Goal: Information Seeking & Learning: Learn about a topic

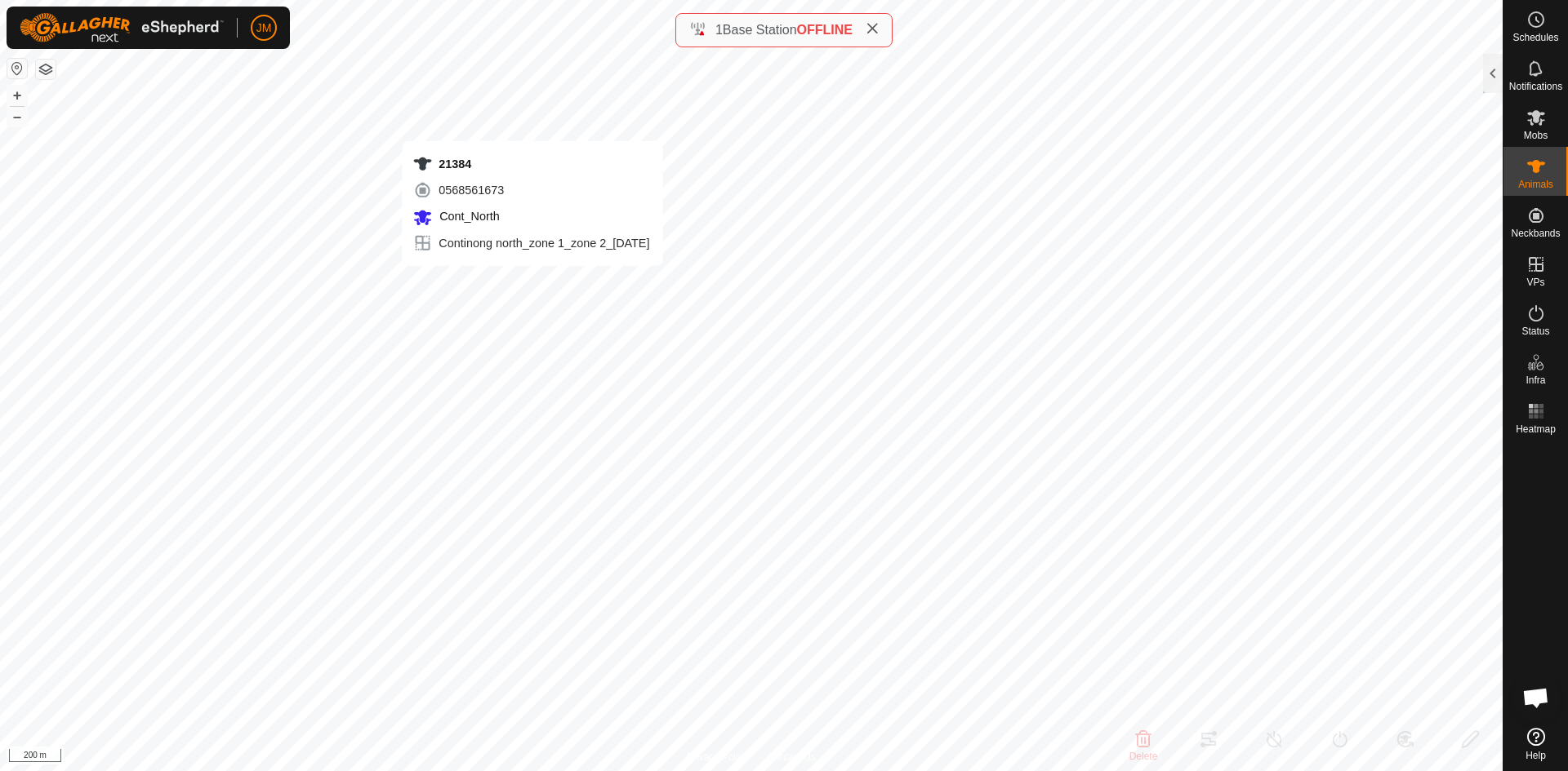
type input "21384"
type input "-"
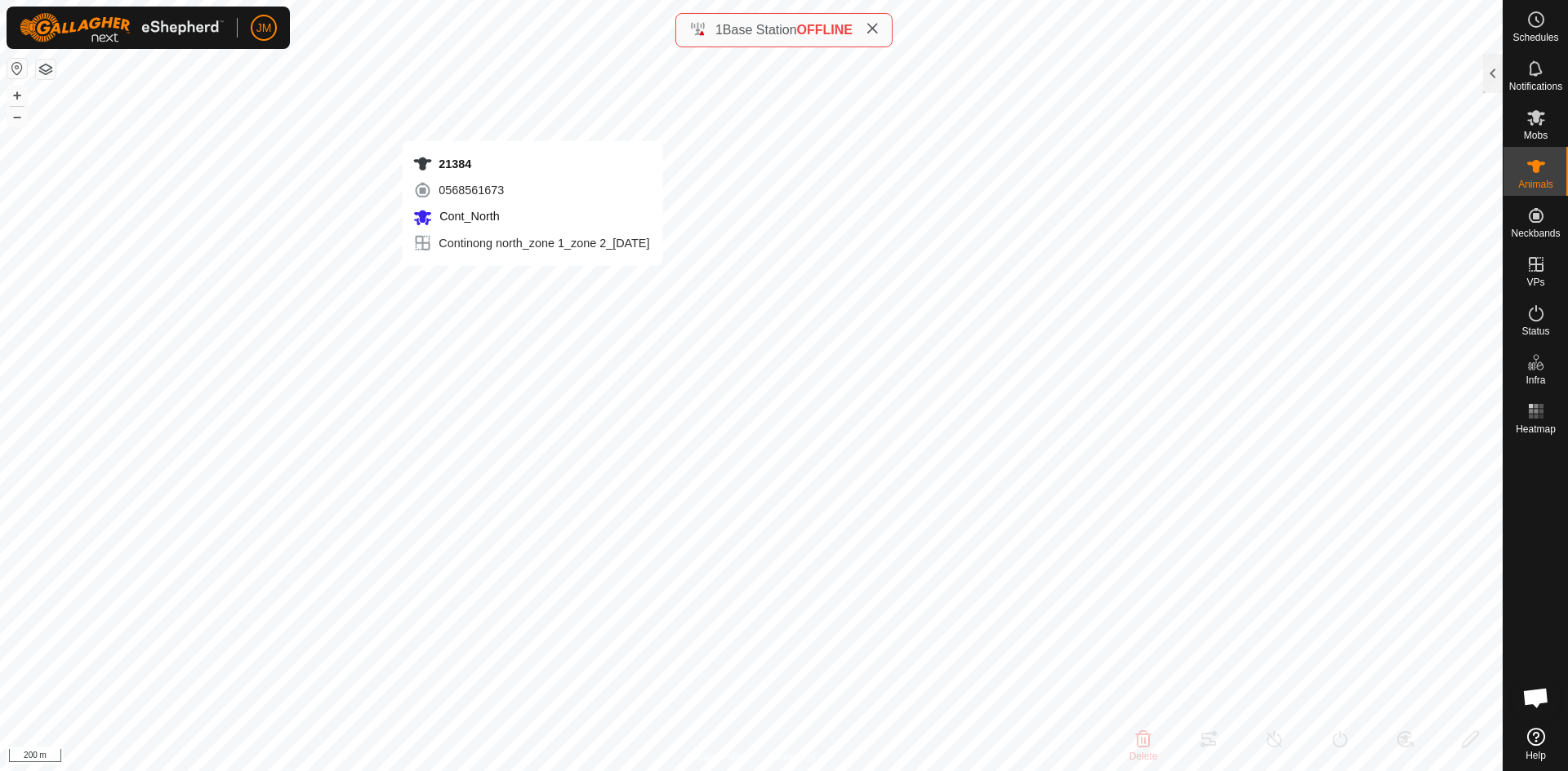
type input "-"
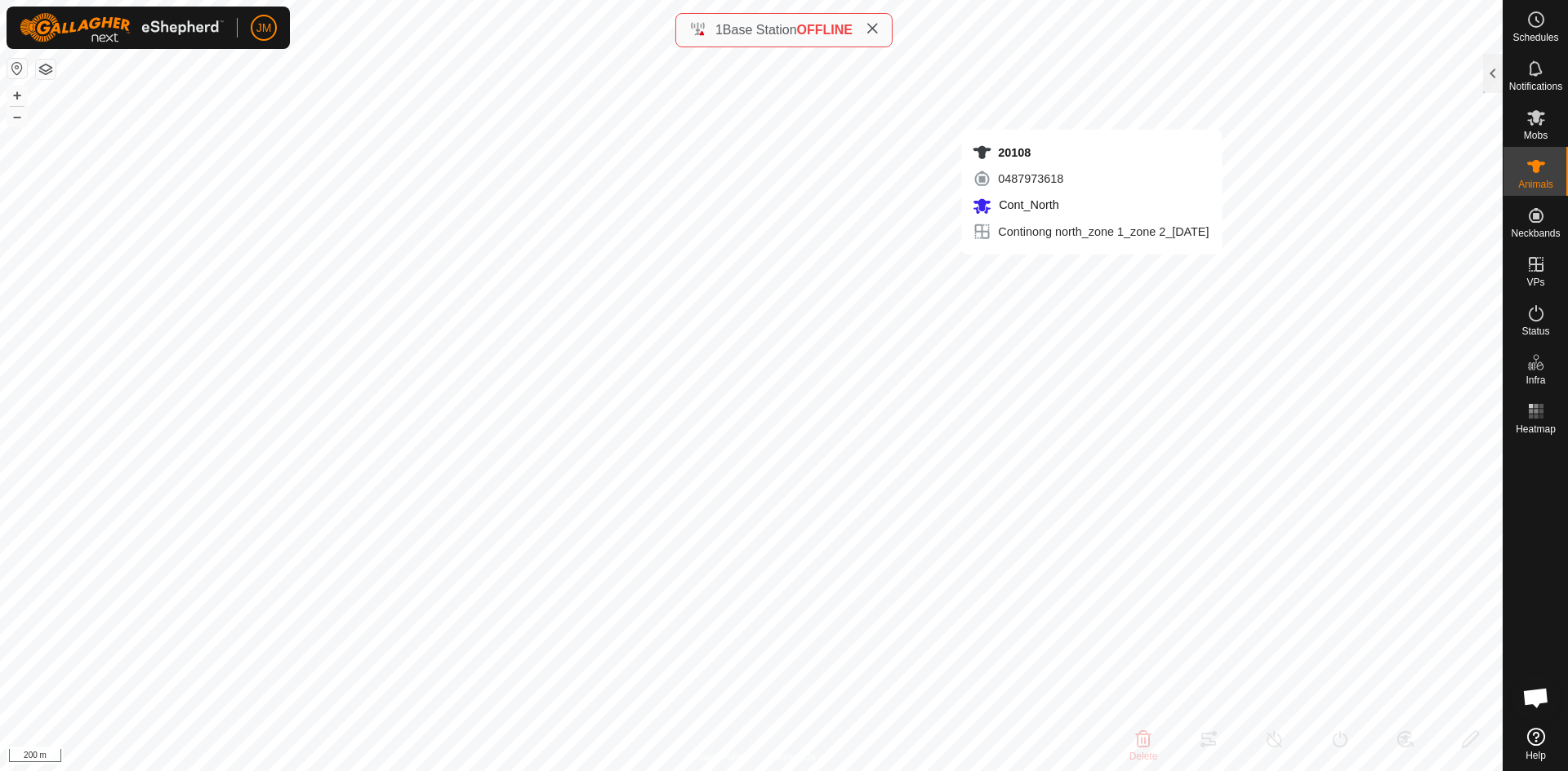
type input "20108"
type input "-"
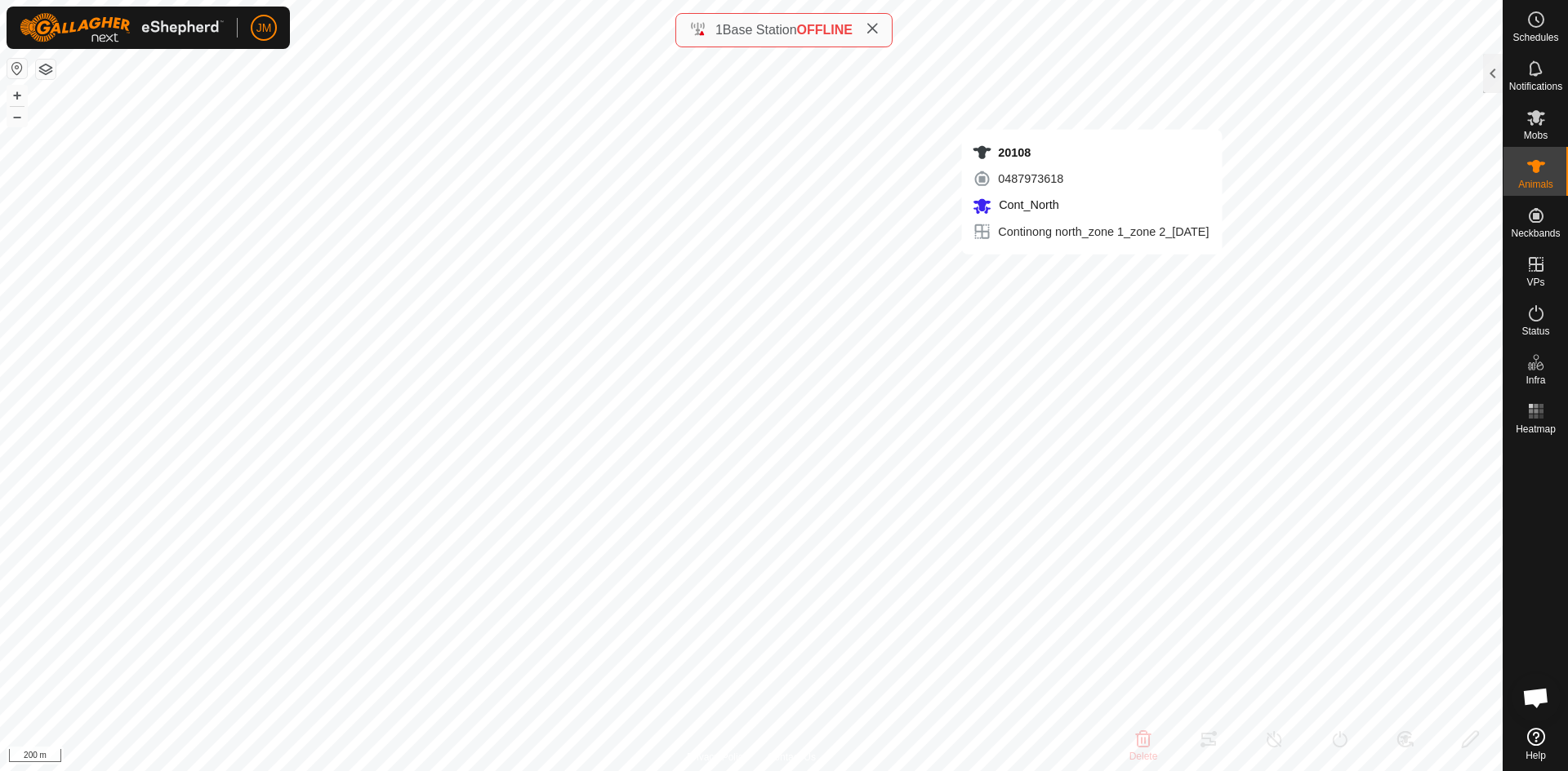
type input "-"
type input "240333"
type input "-"
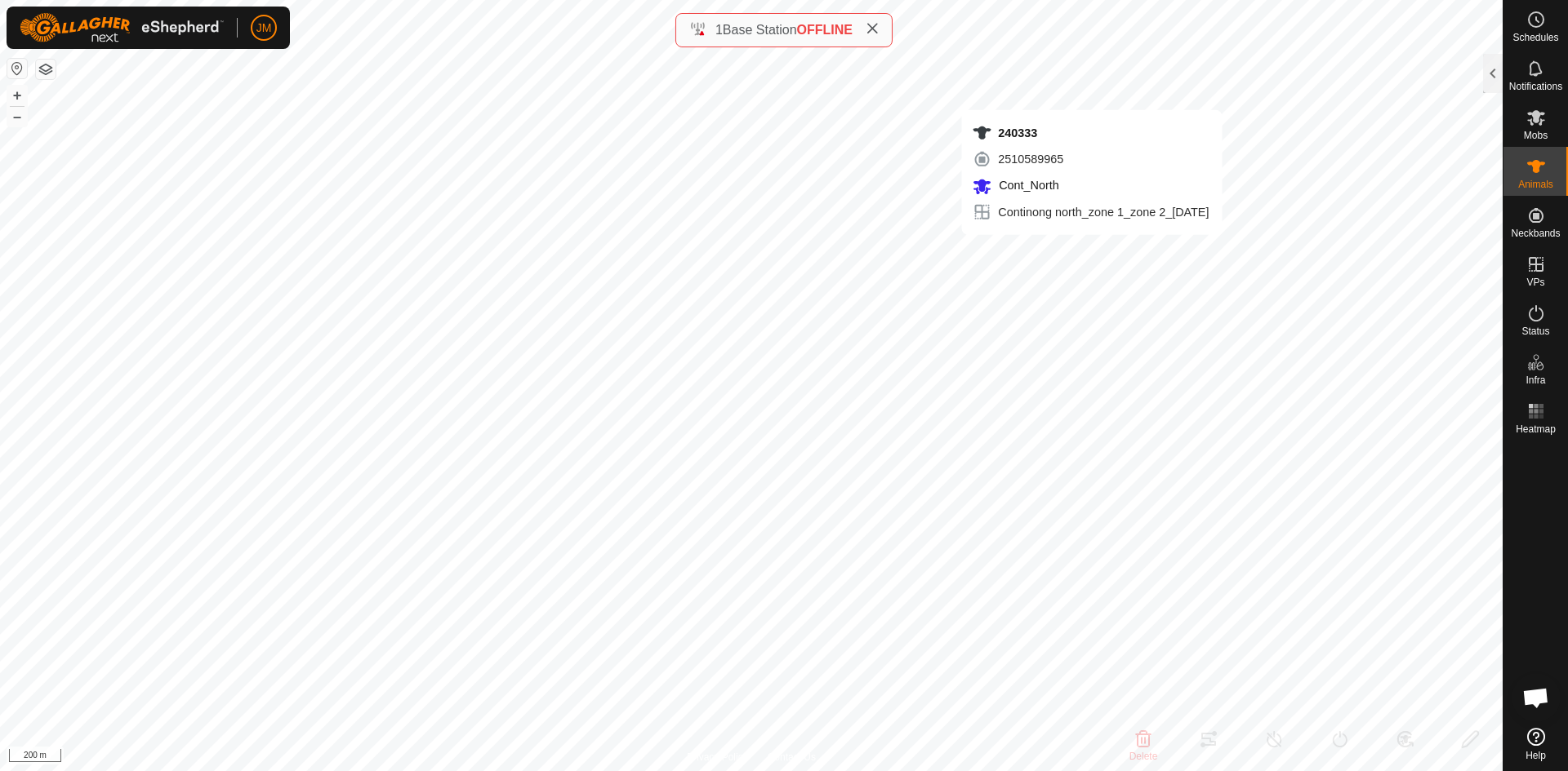
type input "-"
type input "20618"
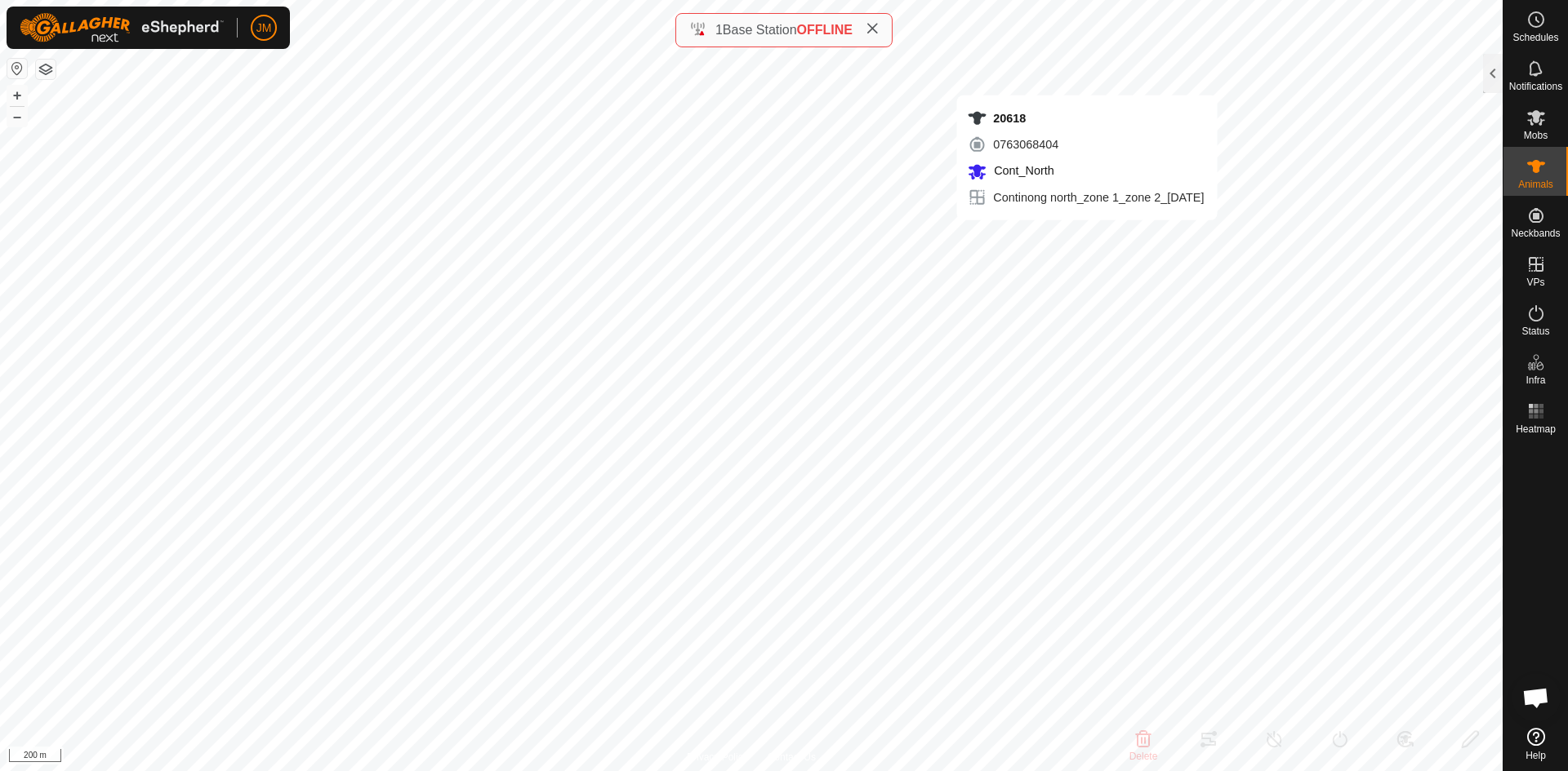
type input "-"
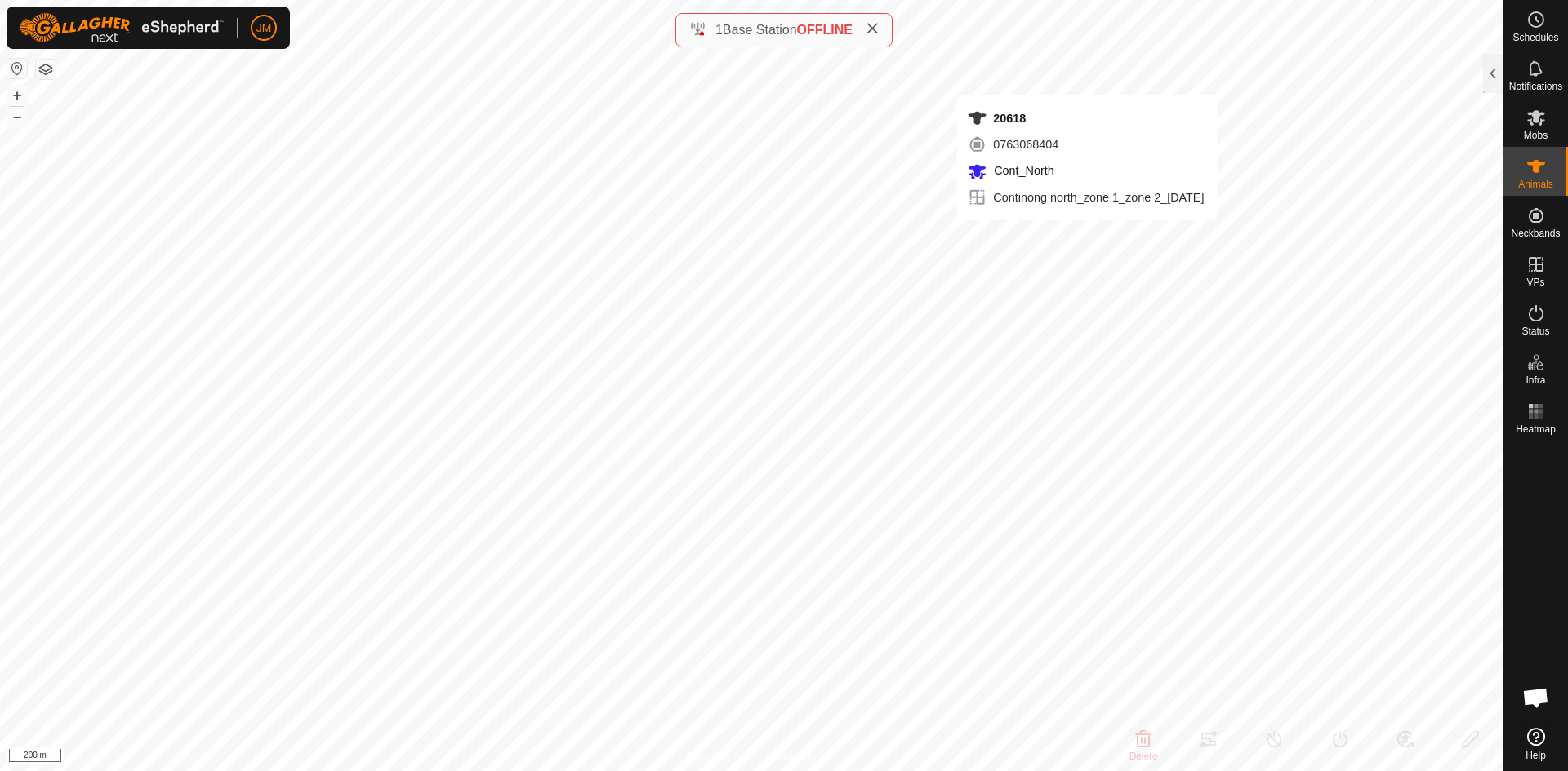
type input "-"
type input "21117"
type input "-"
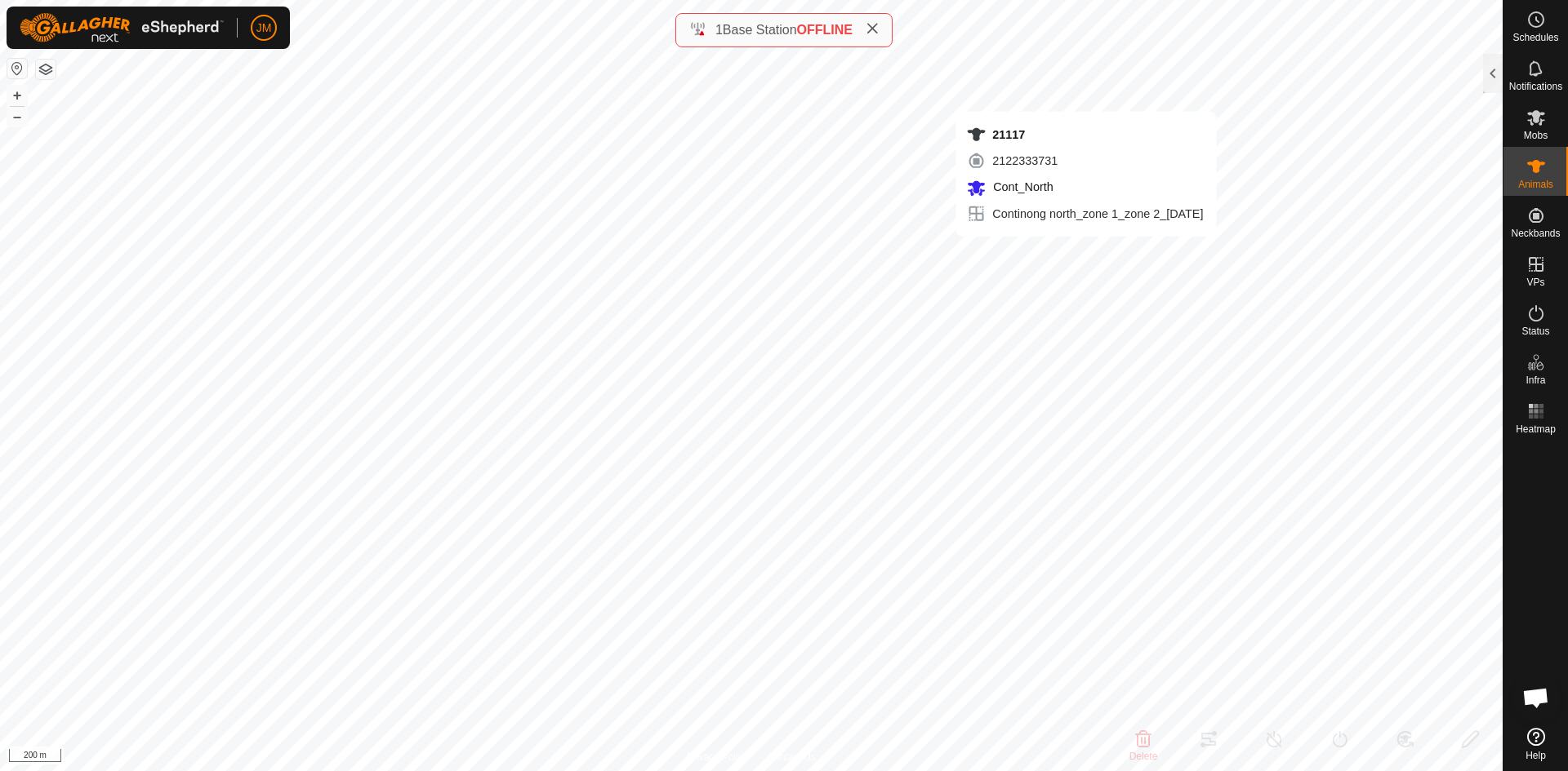
type input "-"
type input "20683"
type input "-"
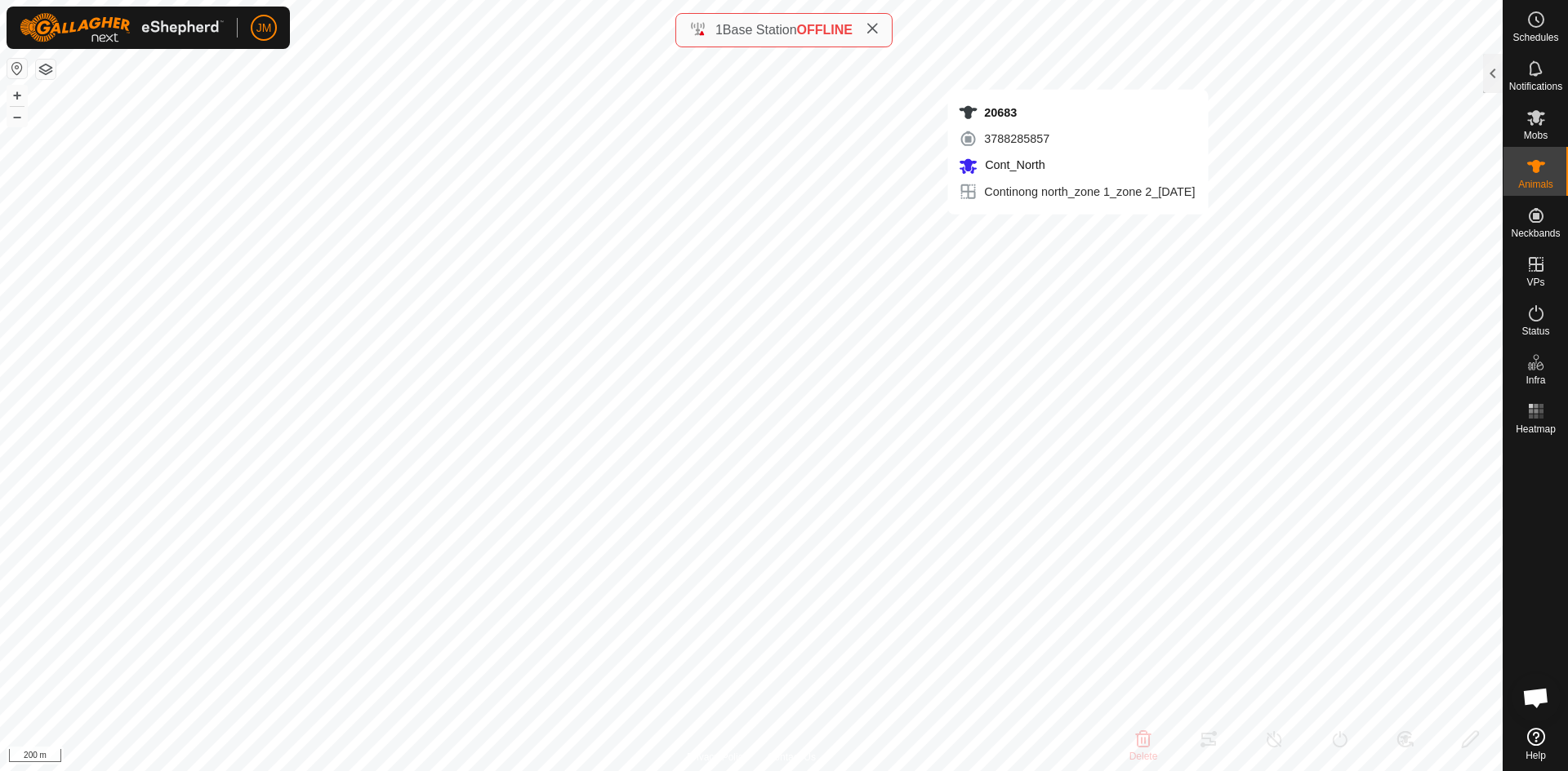
type input "-"
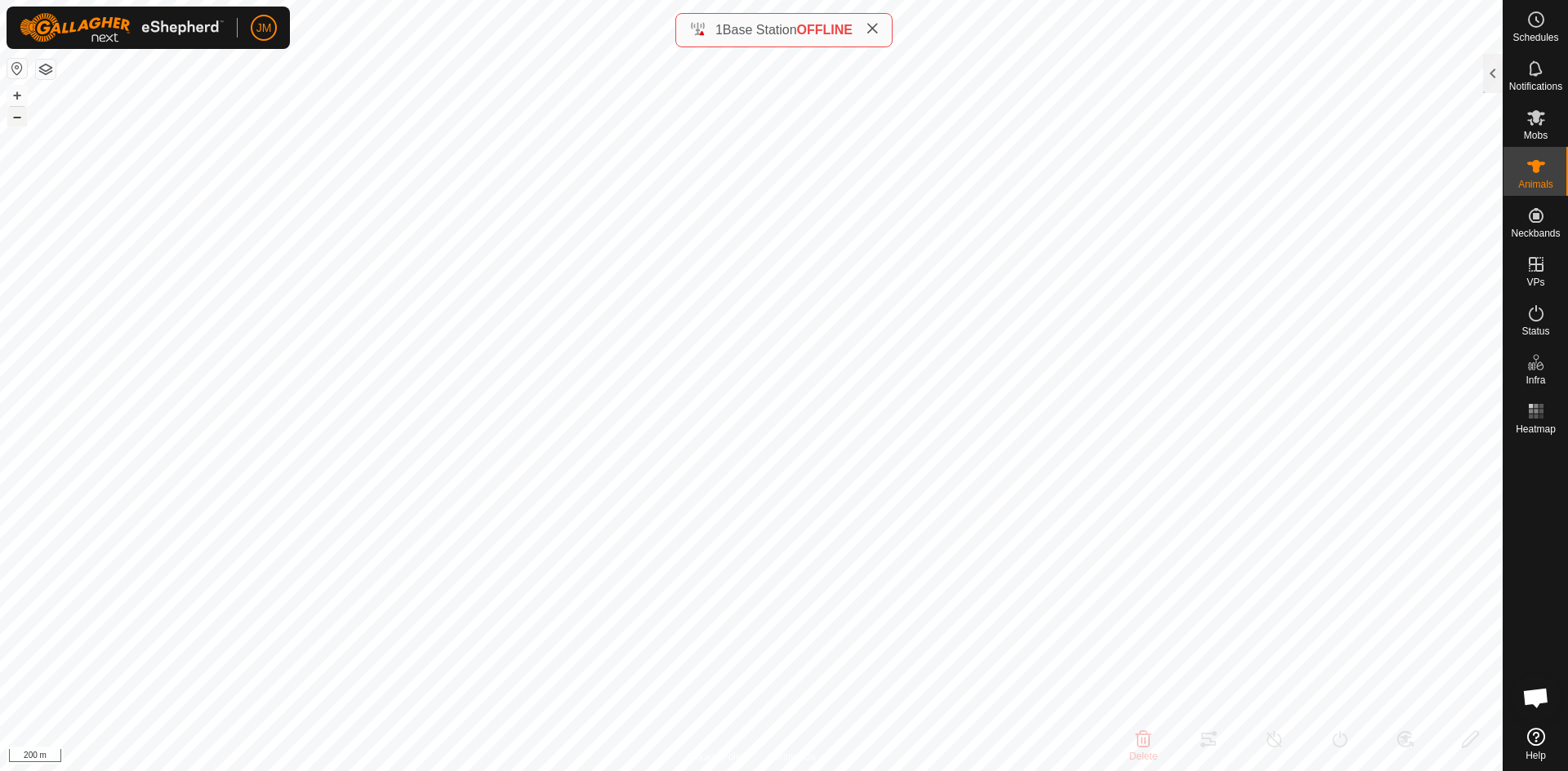
click at [17, 118] on button "–" at bounding box center [17, 117] width 19 height 19
type input "20108"
type input "-"
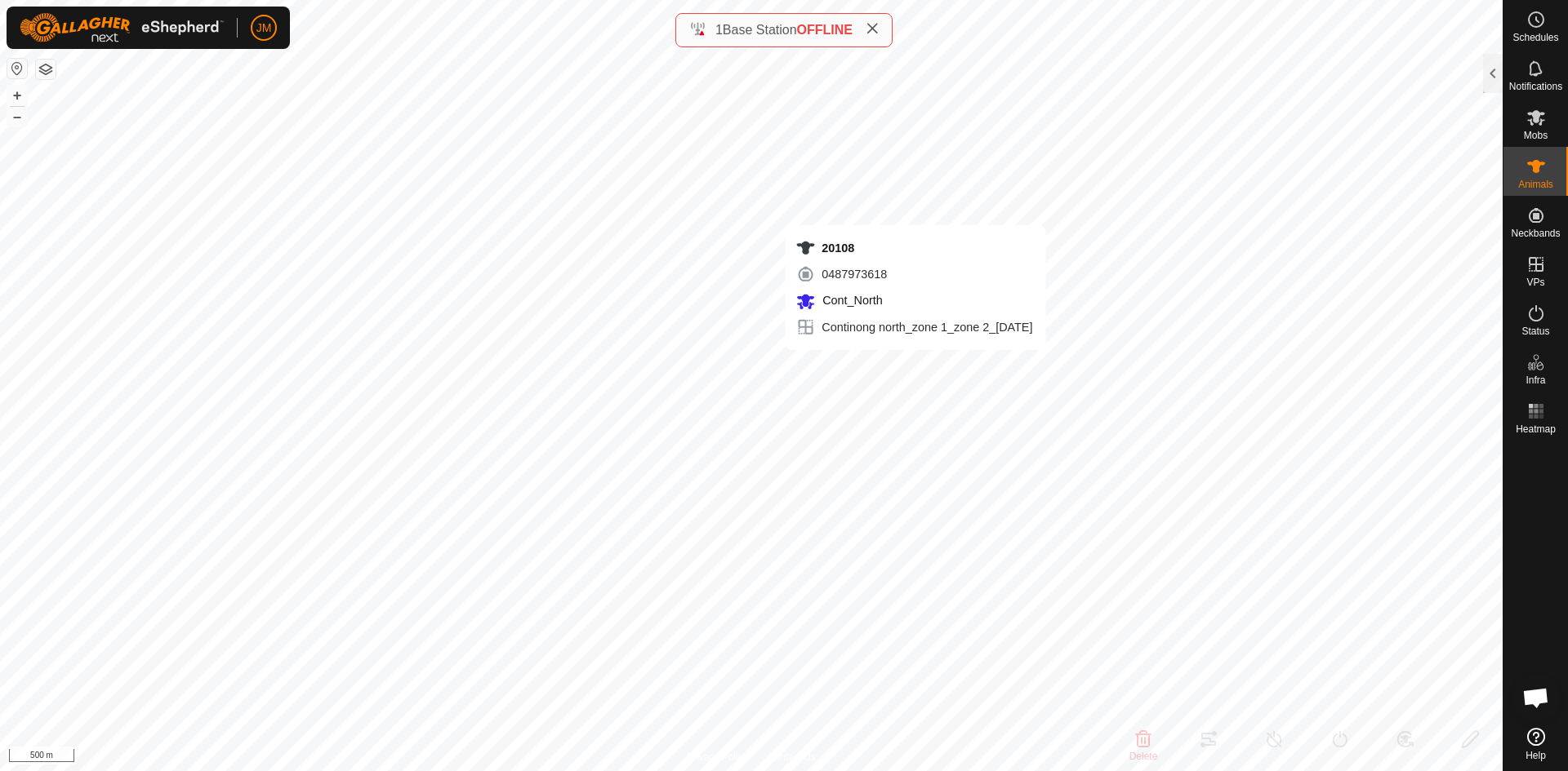
type input "-"
click at [879, 33] on icon at bounding box center [872, 29] width 14 height 14
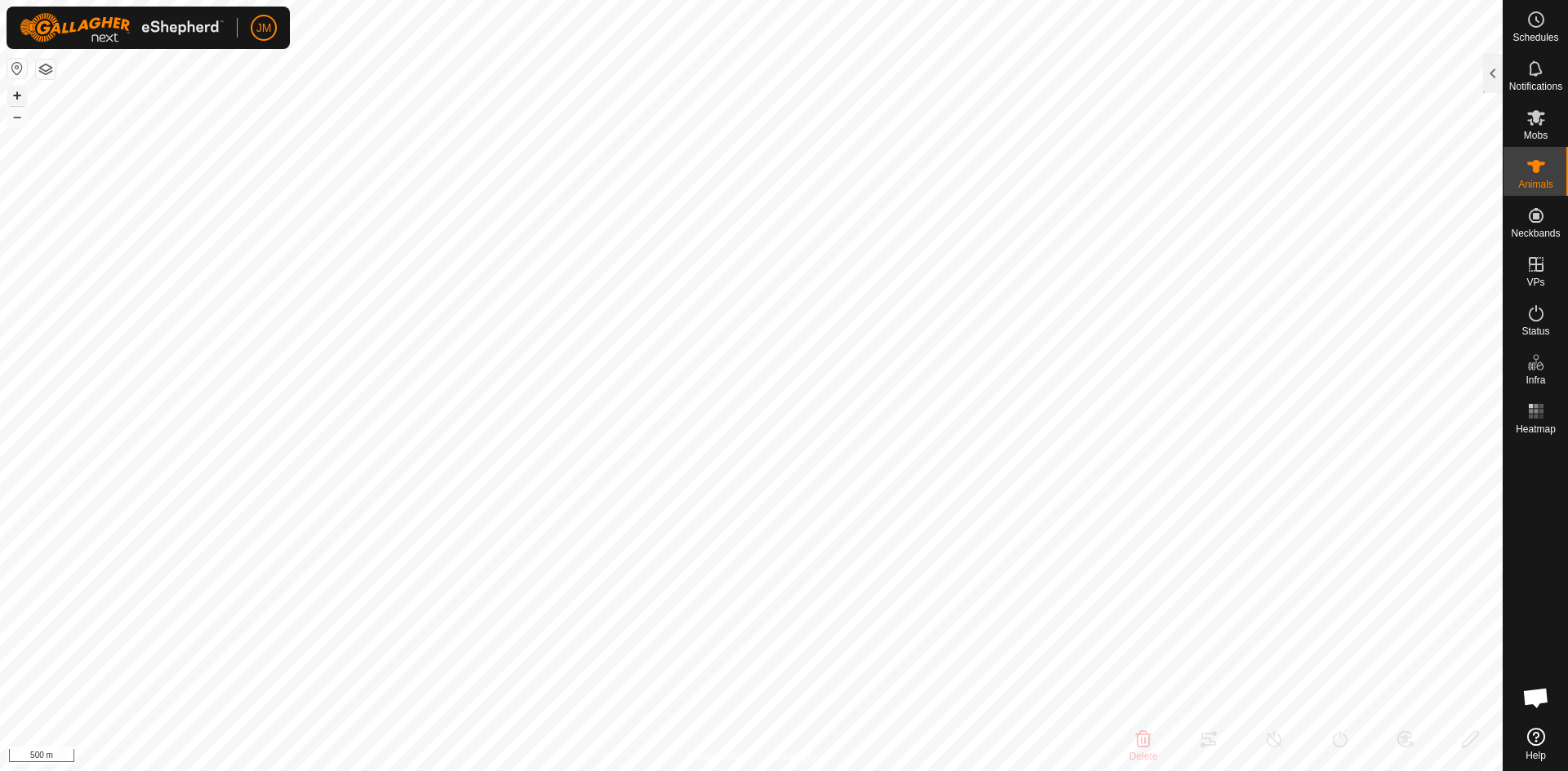
click at [15, 95] on button "+" at bounding box center [17, 96] width 19 height 19
type input "20618"
type input "-"
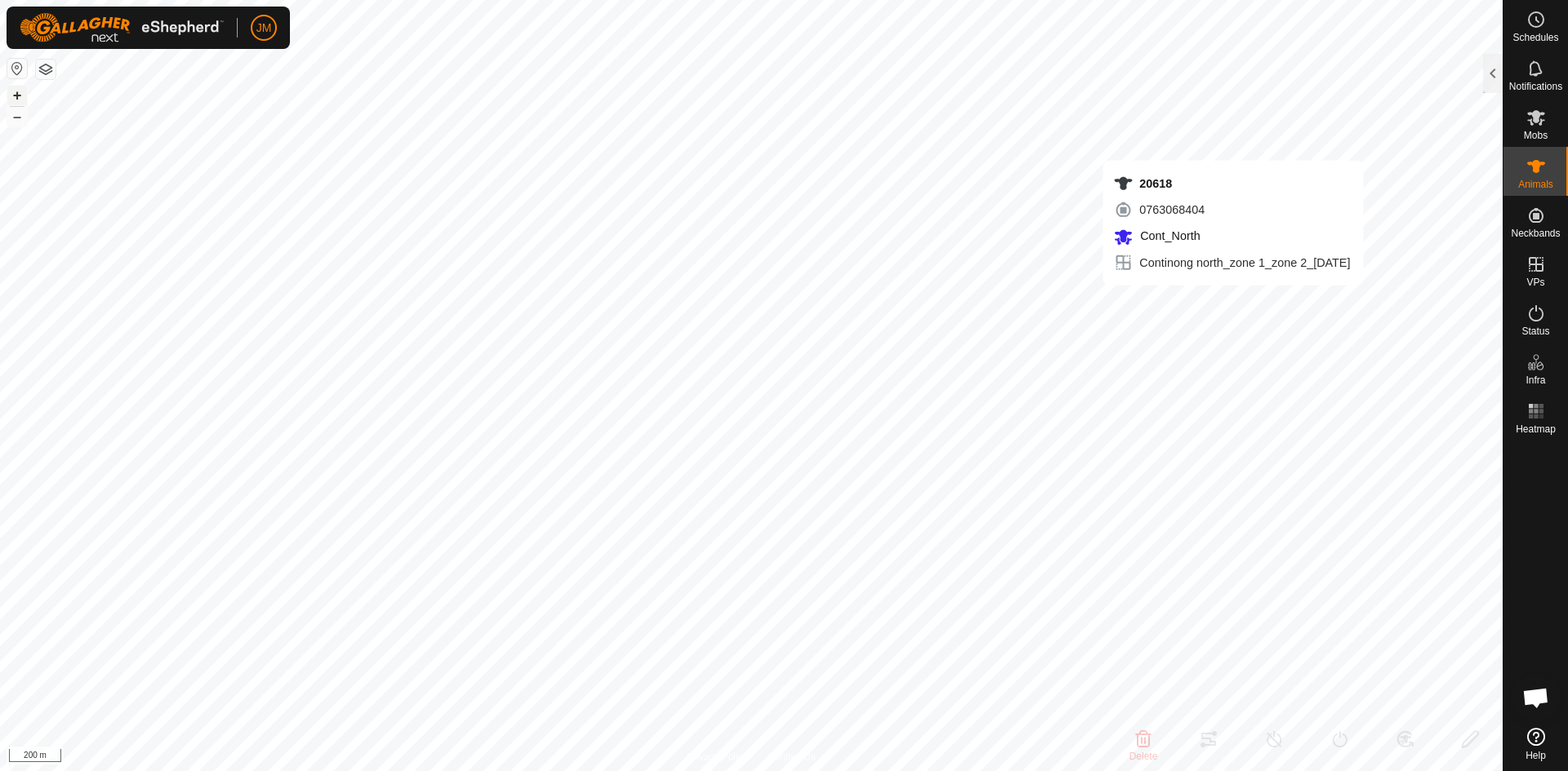
type input "-"
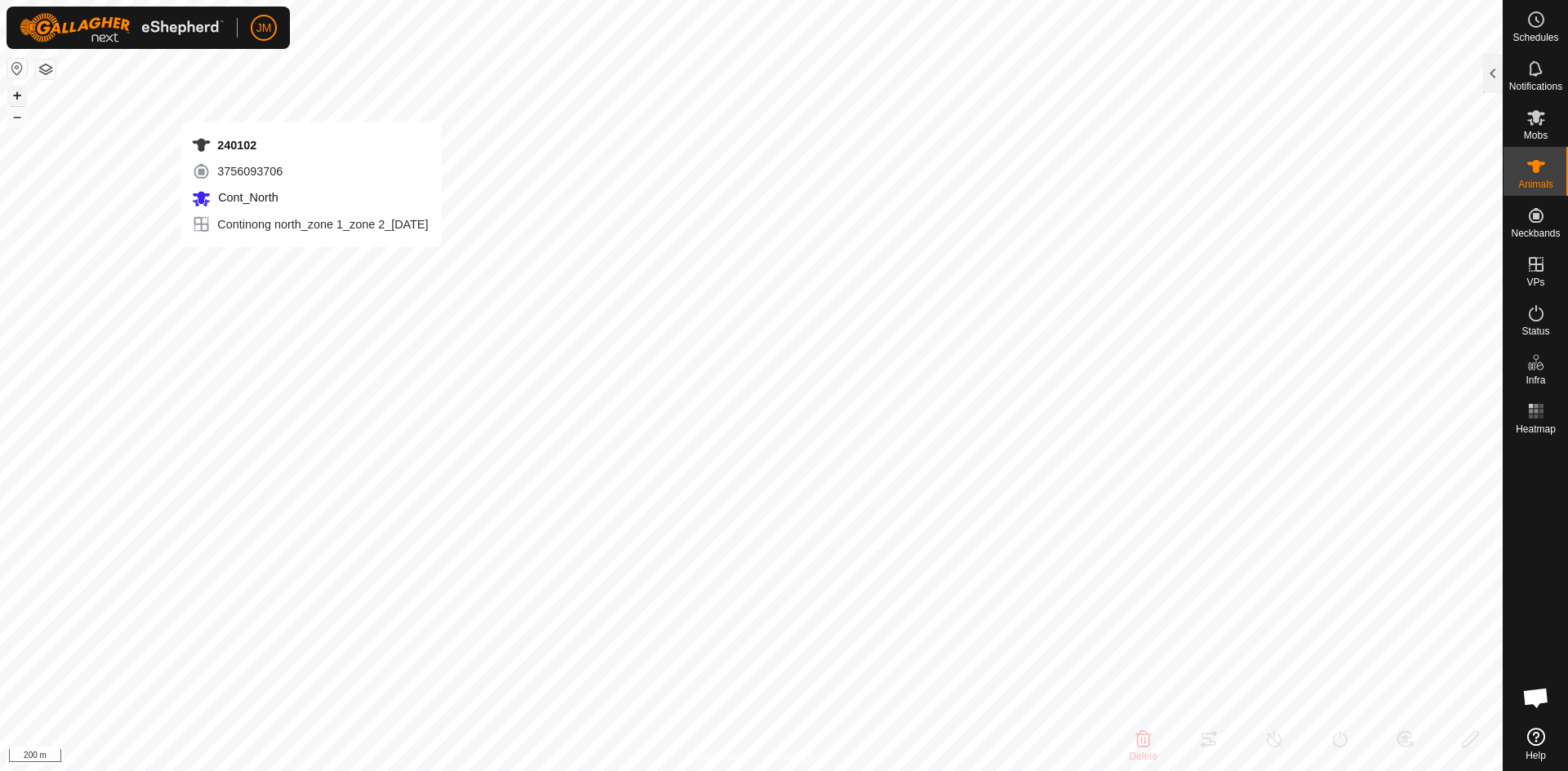
type input "240102"
type input "-"
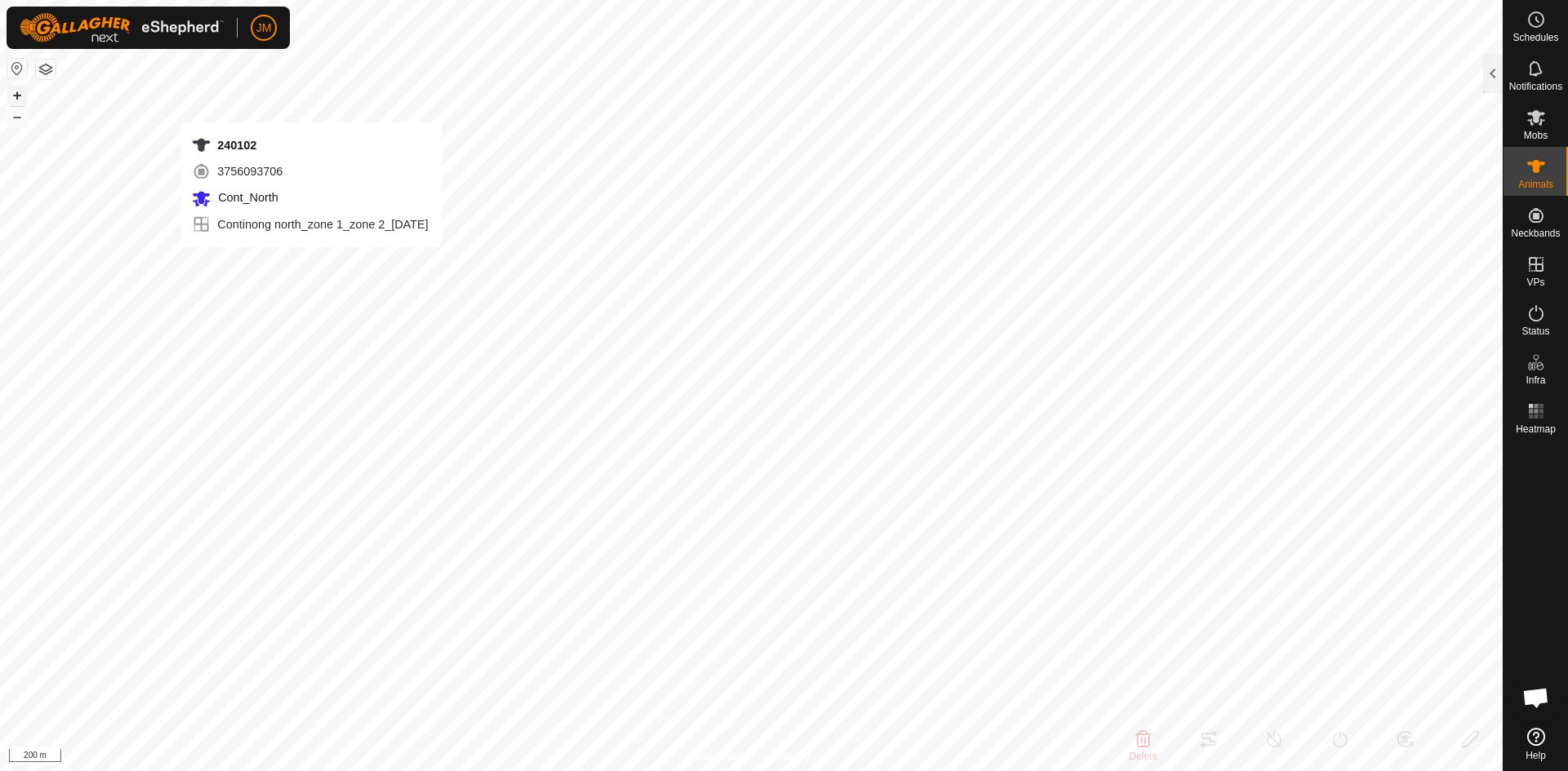
type input "-"
type input "21384"
type input "-"
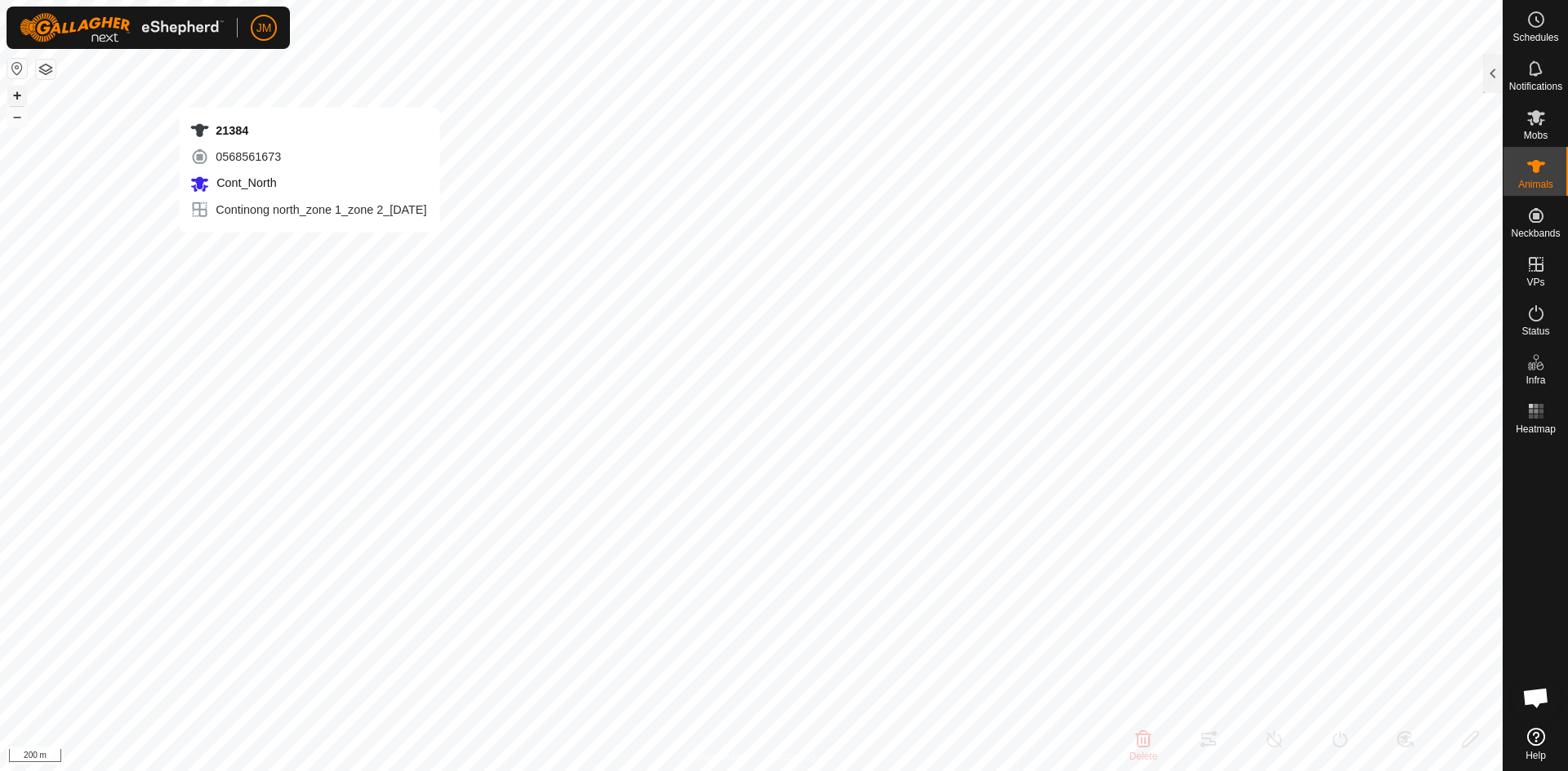
type input "-"
type input "240102"
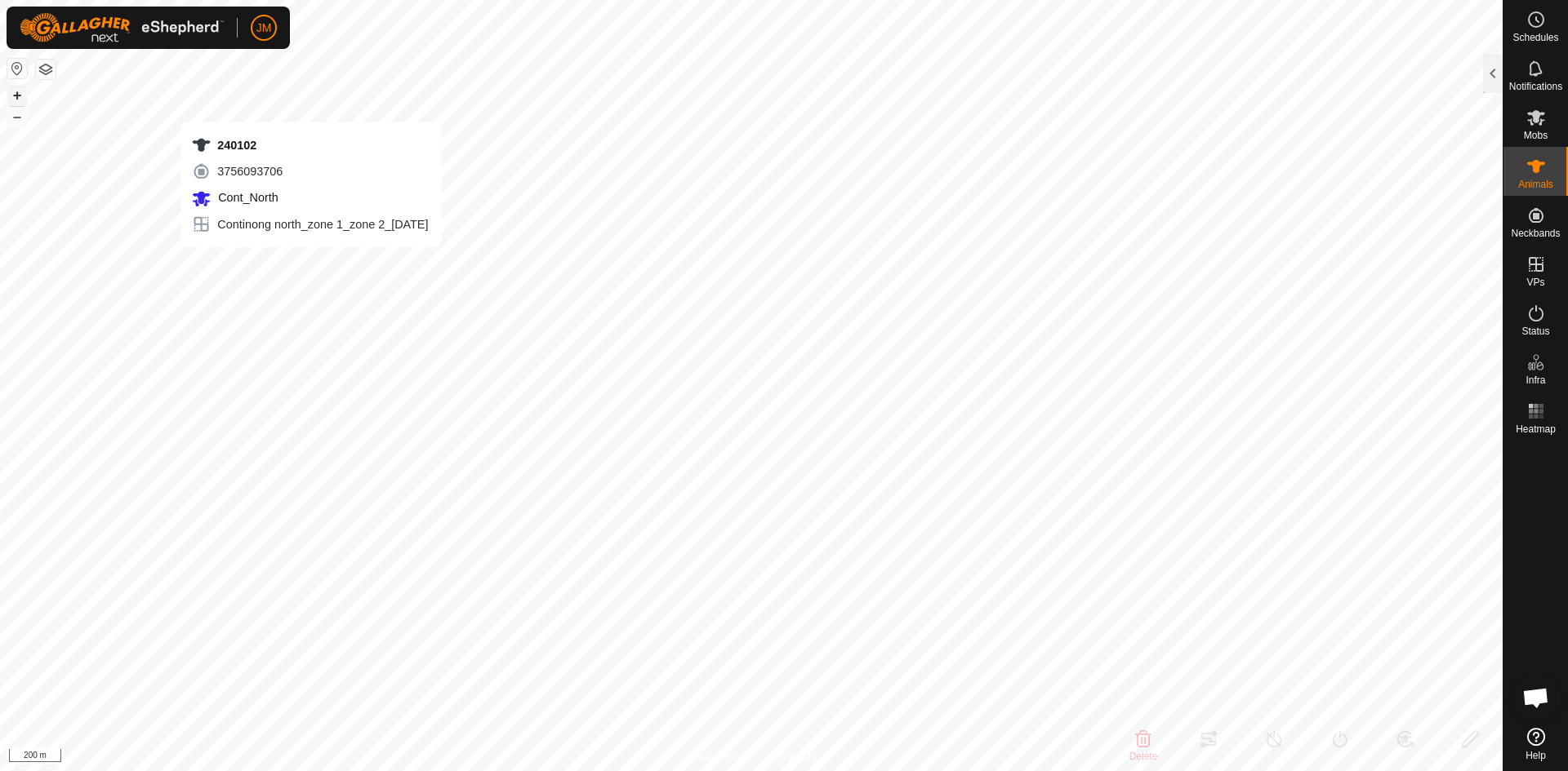
type input "-"
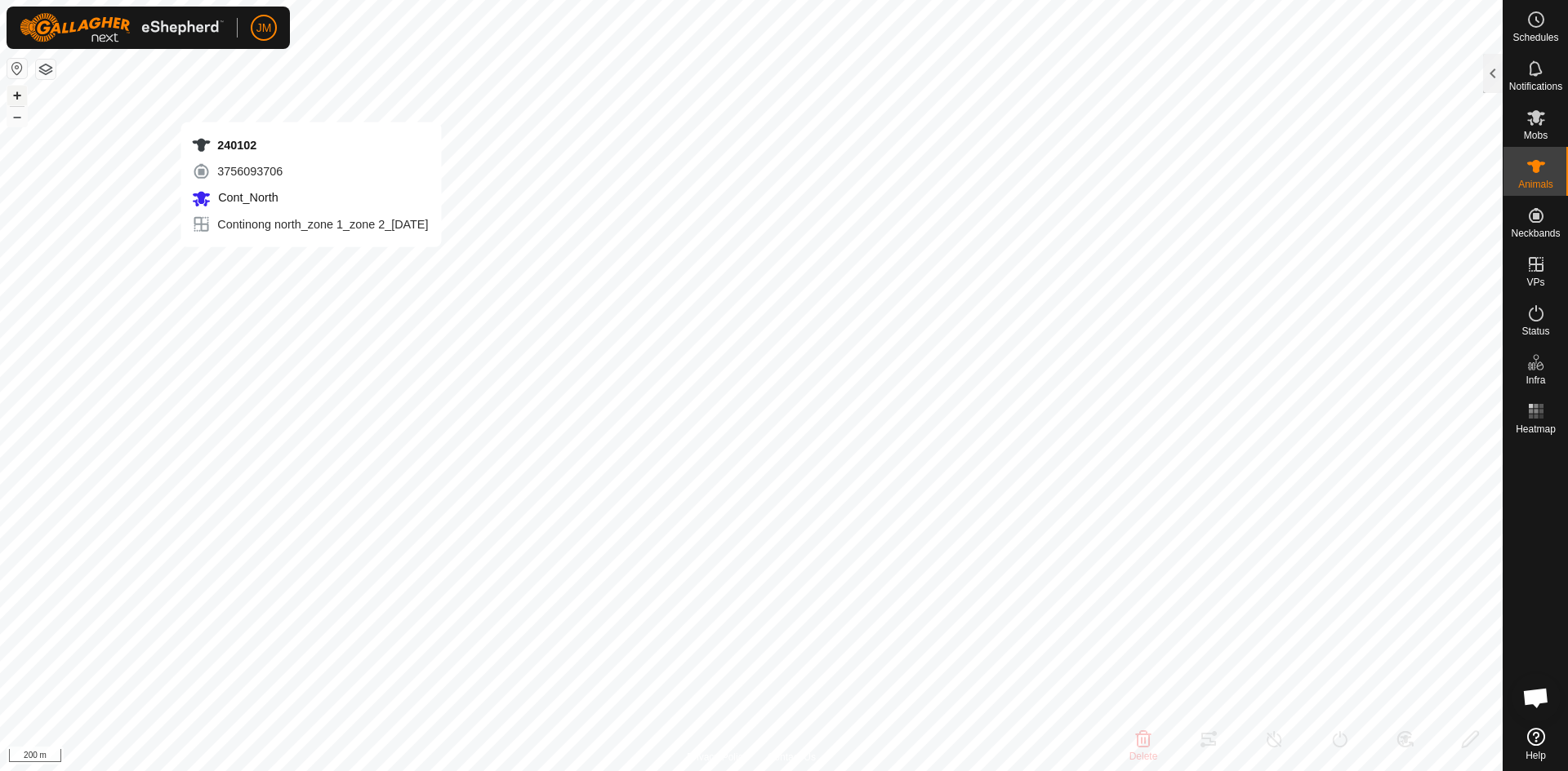
type input "-"
type input "21384"
type input "-"
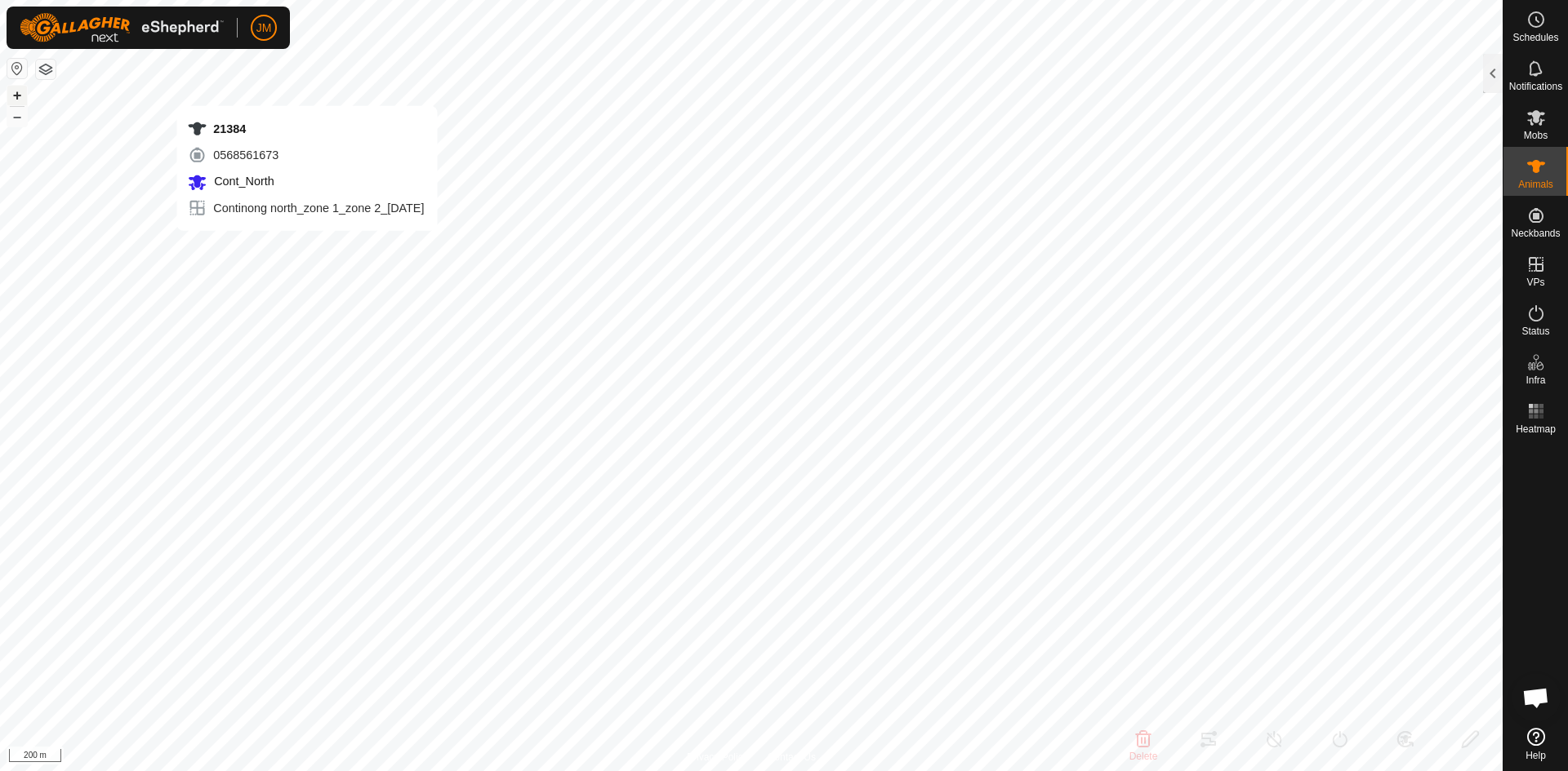
type input "-"
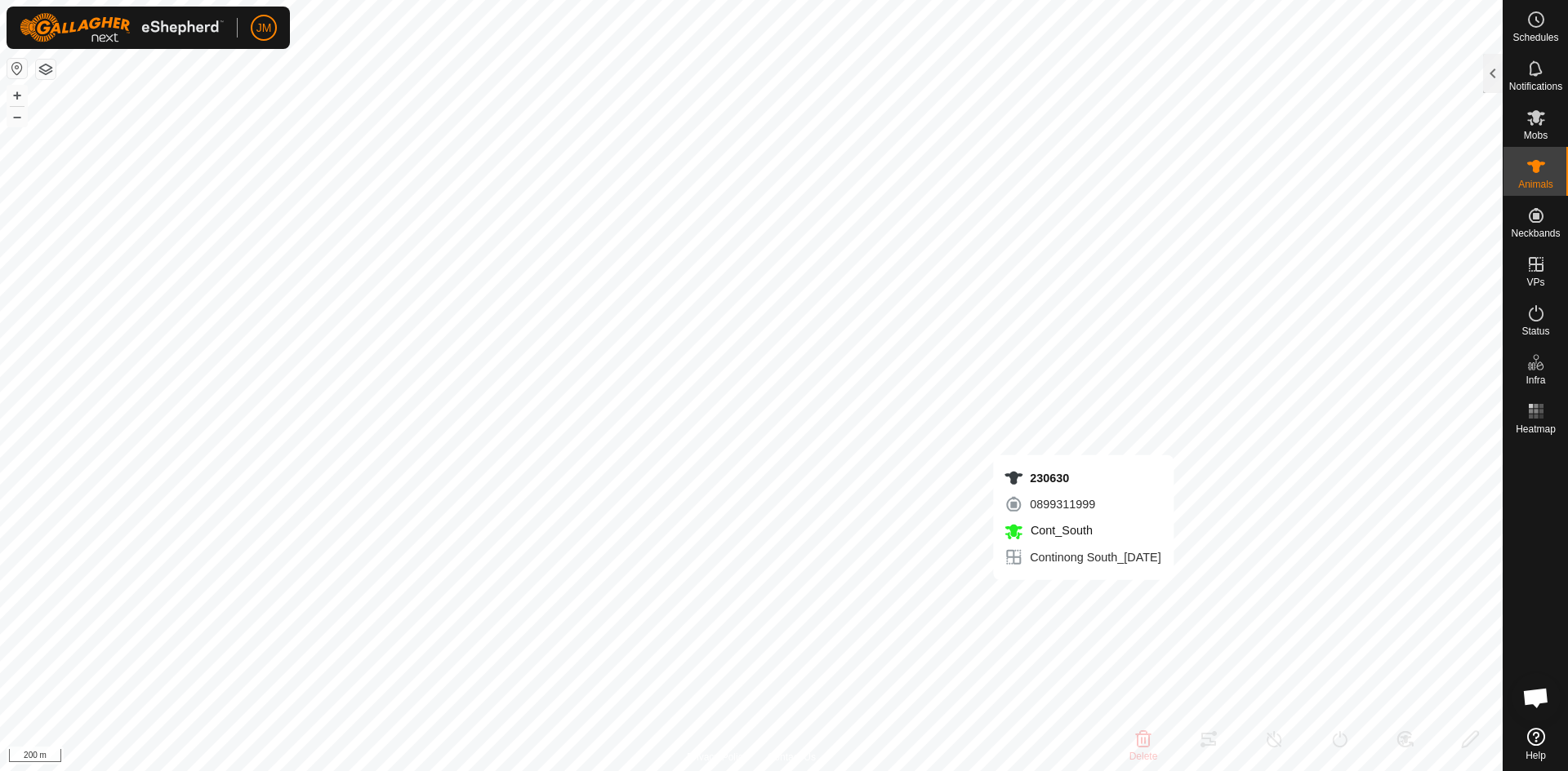
type input "230630"
type input "-"
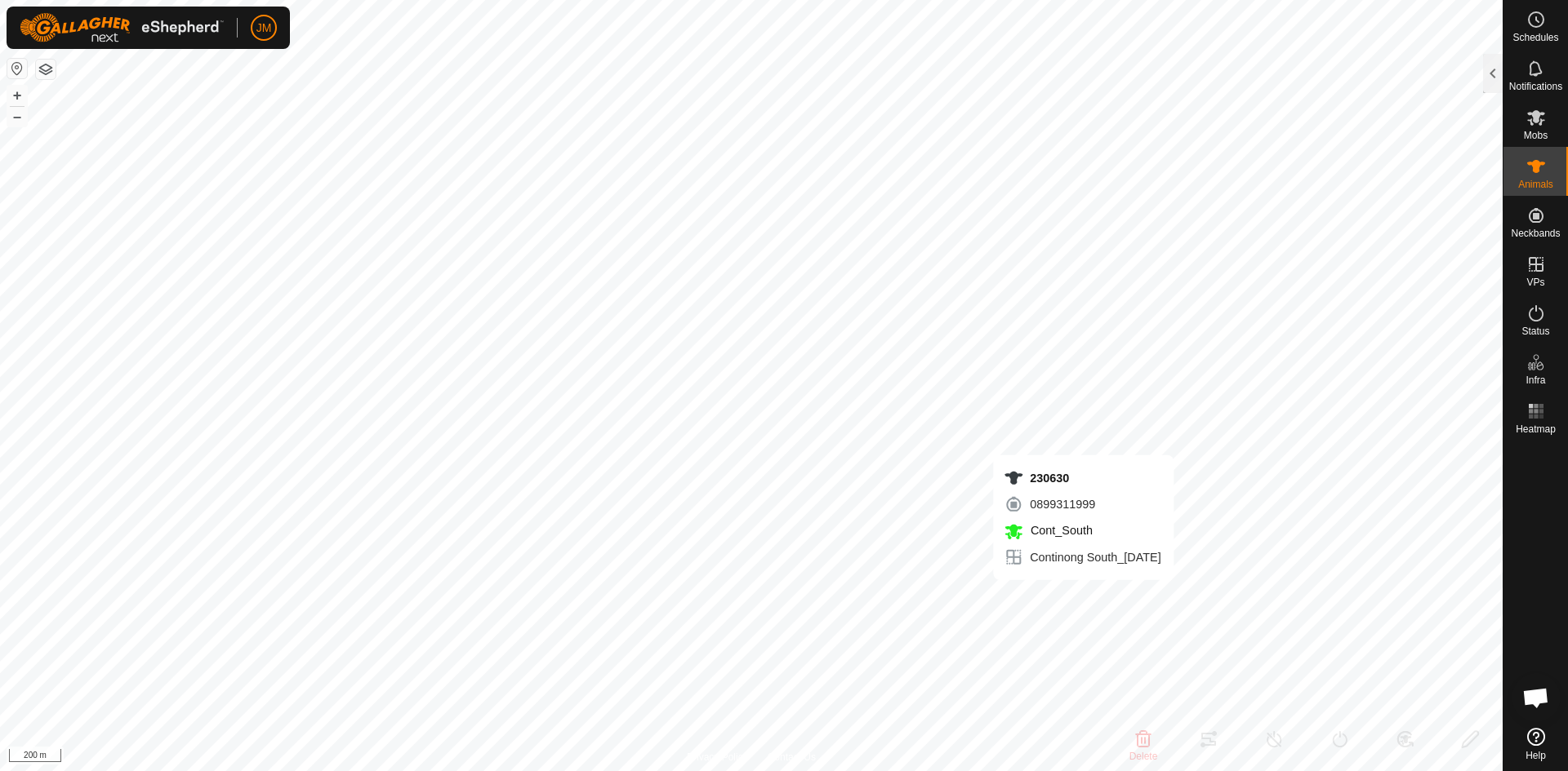
type input "0 kg"
type input "-"
type input "230989"
type input "-"
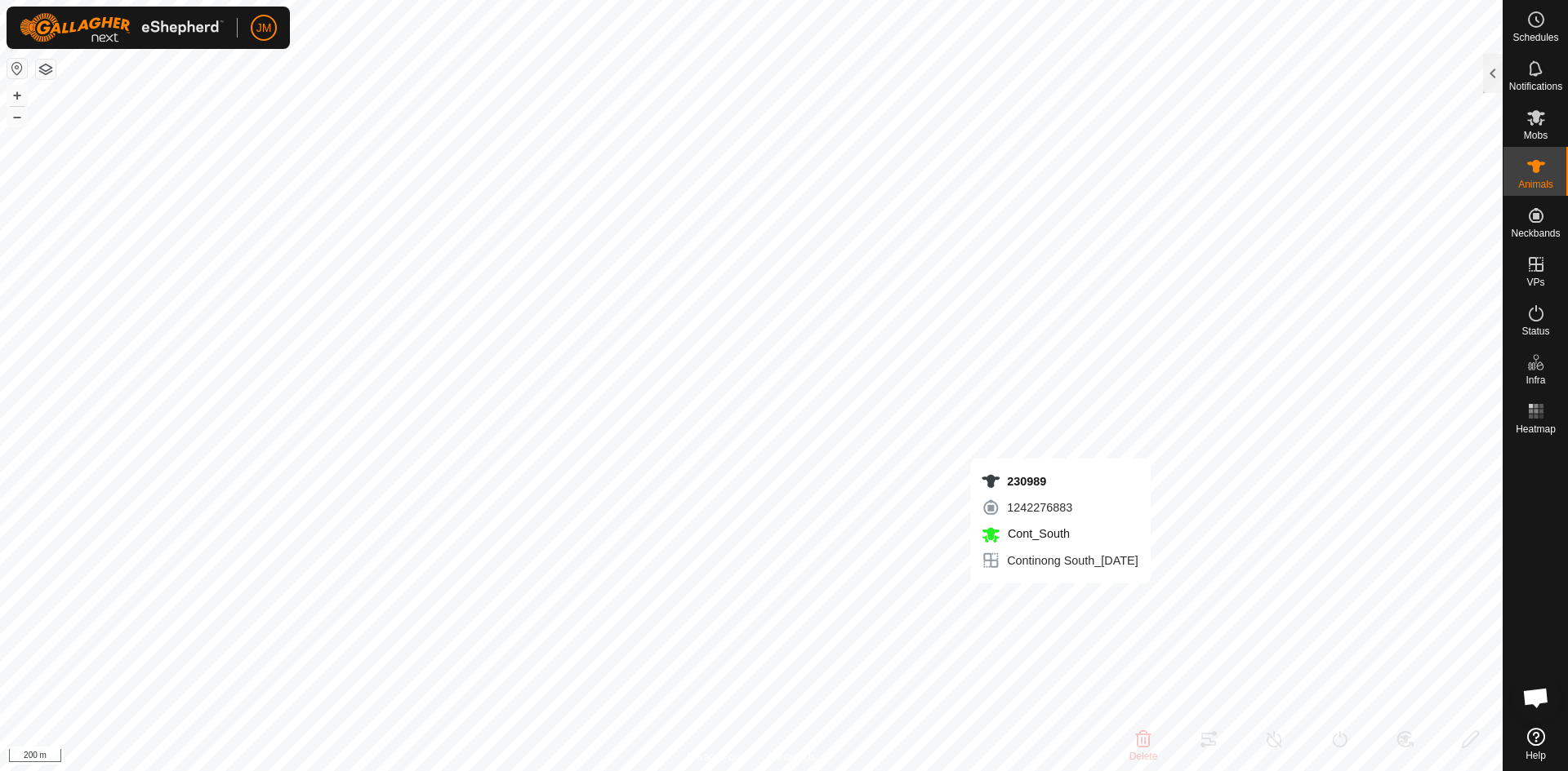
type input "-"
type input "230061"
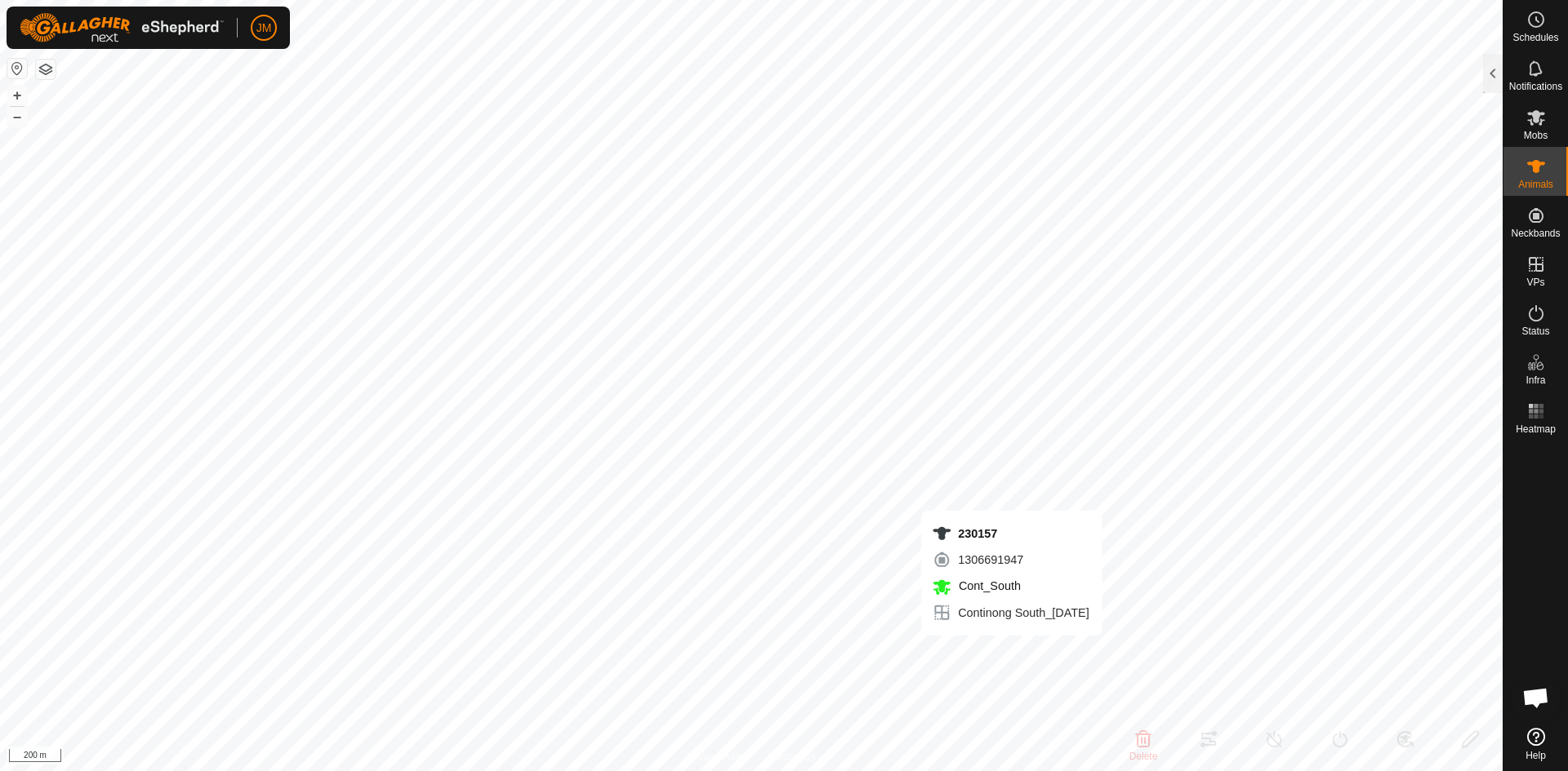
type input "-"
